Goal: Navigation & Orientation: Find specific page/section

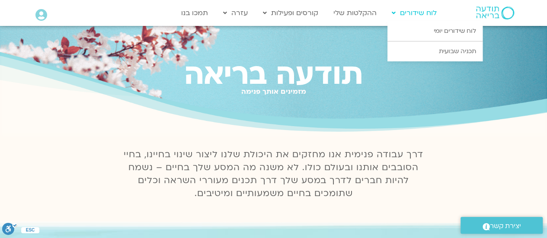
click at [417, 13] on link "לוח שידורים" at bounding box center [414, 13] width 54 height 16
click at [439, 32] on link "לוח שידורים יומי" at bounding box center [434, 31] width 95 height 20
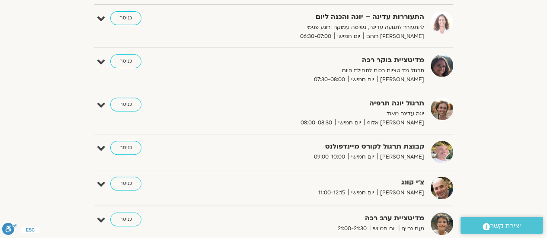
scroll to position [91, 0]
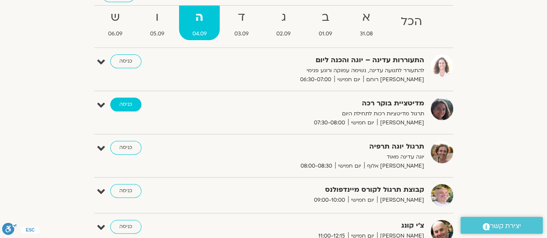
click at [127, 105] on link "כניסה" at bounding box center [125, 105] width 31 height 14
